Goal: Task Accomplishment & Management: Use online tool/utility

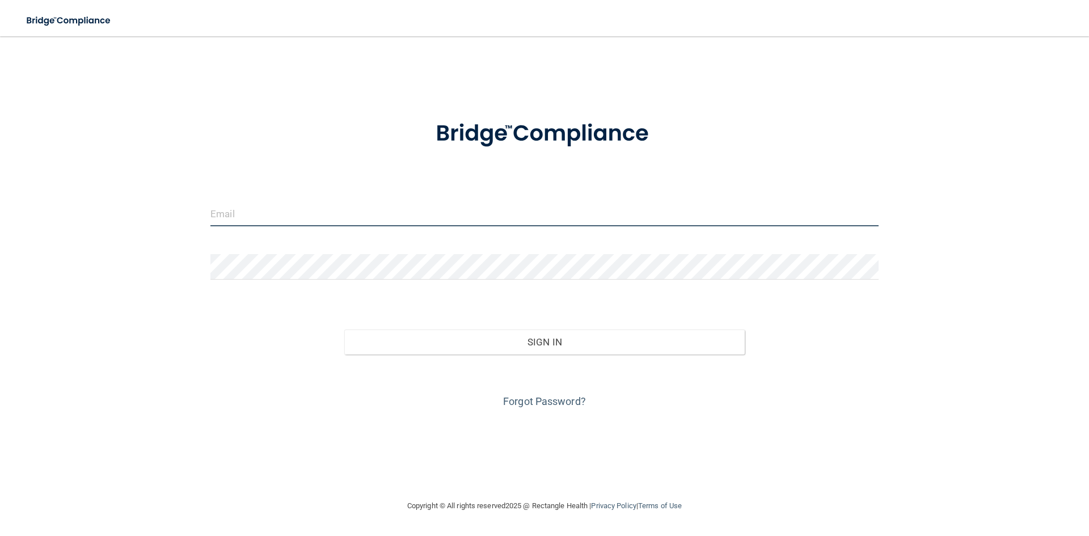
click at [399, 201] on input "email" at bounding box center [544, 214] width 668 height 26
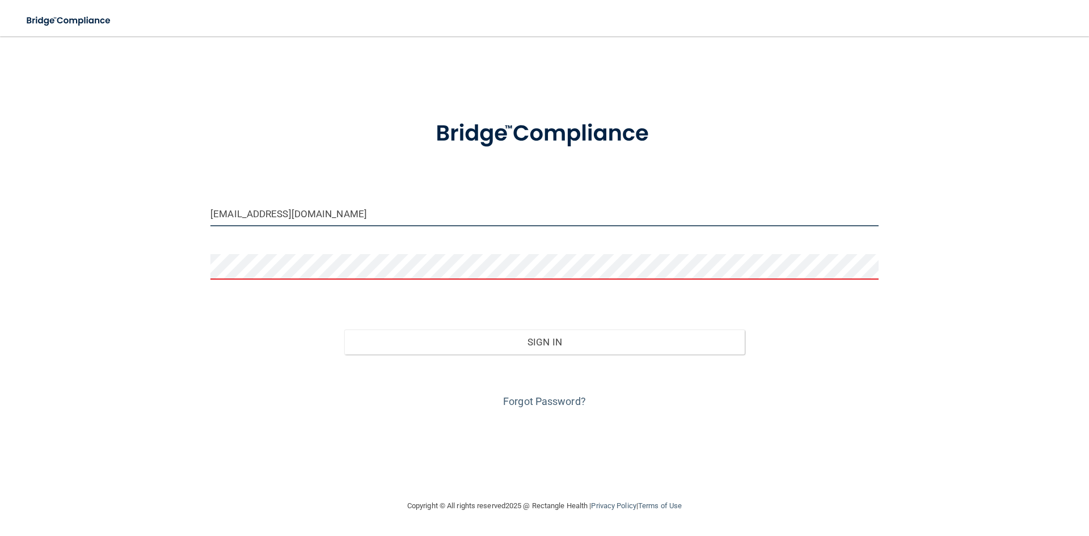
click at [233, 214] on input "[EMAIL_ADDRESS][DOMAIN_NAME]" at bounding box center [544, 214] width 668 height 26
type input "[EMAIL_ADDRESS][DOMAIN_NAME]"
click at [246, 280] on div at bounding box center [544, 271] width 685 height 34
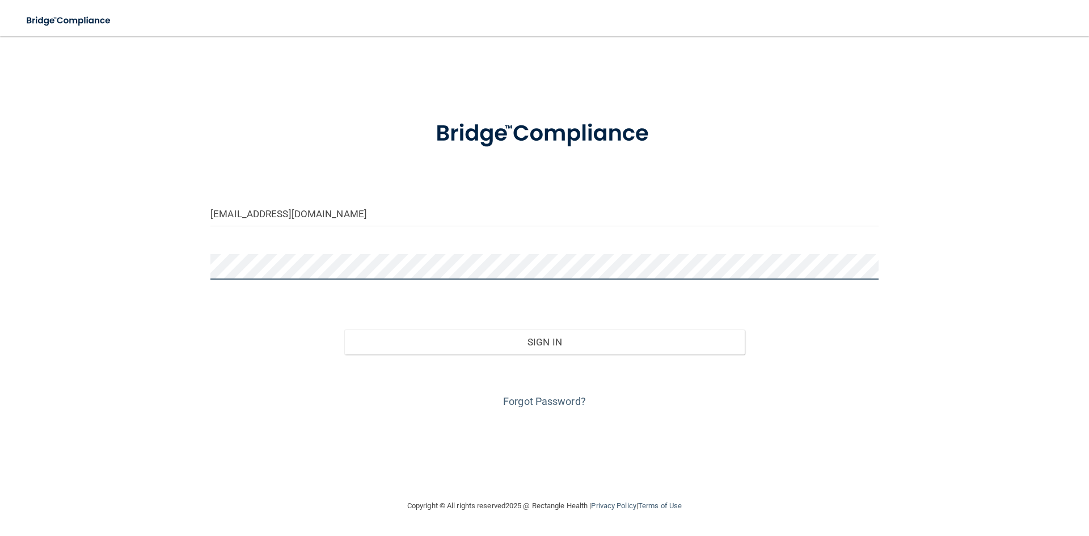
click at [344, 330] on button "Sign In" at bounding box center [544, 342] width 401 height 25
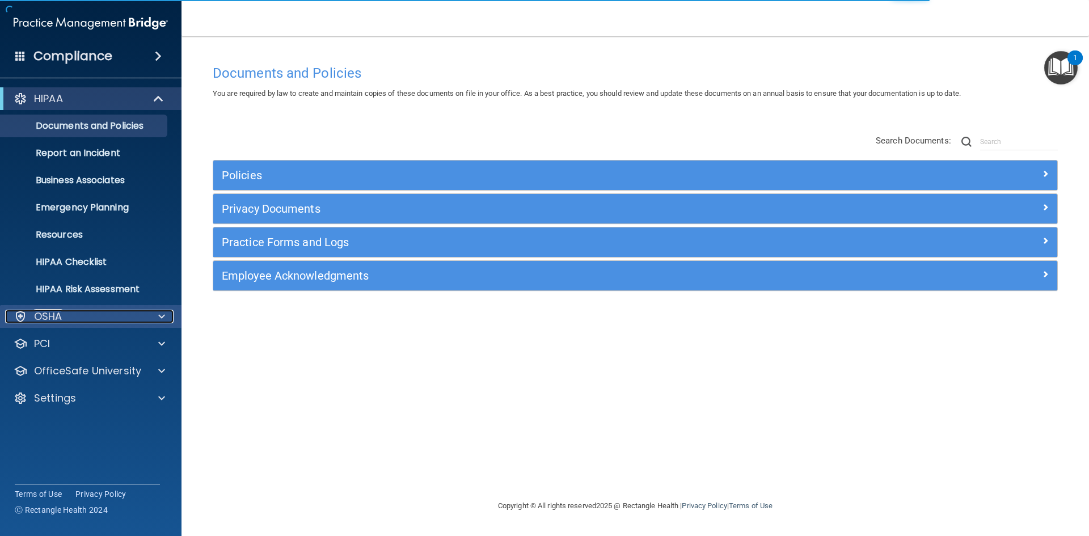
click at [140, 321] on div "OSHA" at bounding box center [75, 317] width 141 height 14
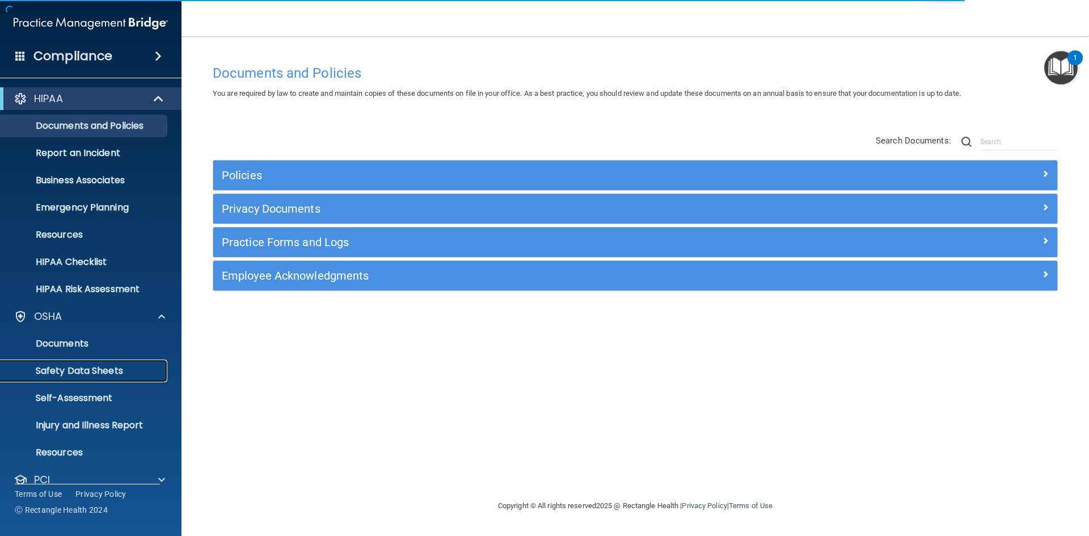
click at [125, 373] on p "Safety Data Sheets" at bounding box center [84, 370] width 155 height 11
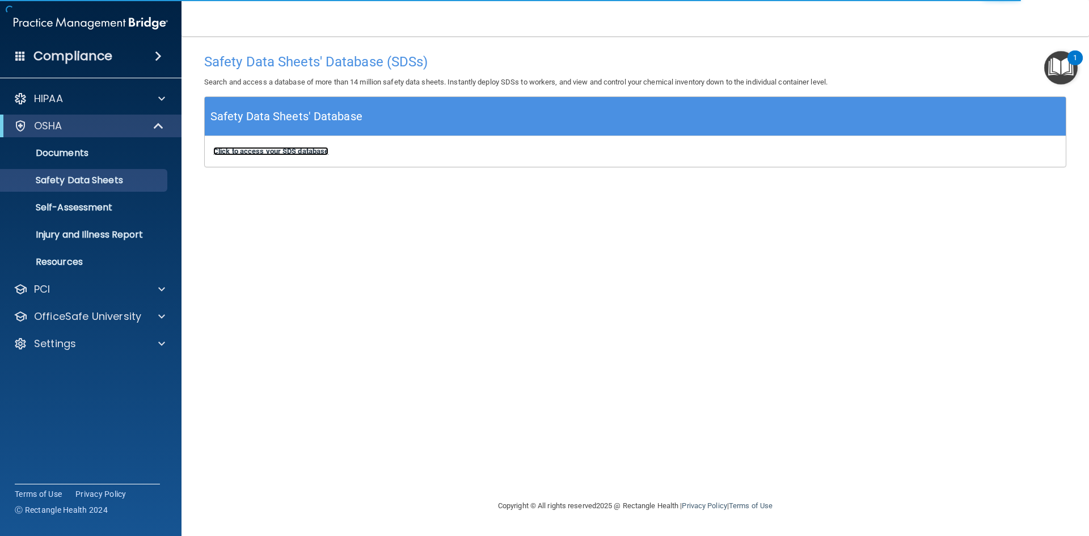
click at [248, 149] on b "Click to access your SDS database" at bounding box center [270, 151] width 115 height 9
